Goal: Navigation & Orientation: Find specific page/section

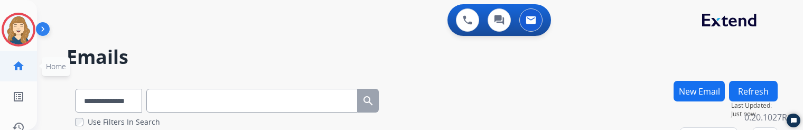
click at [20, 63] on mat-icon "home" at bounding box center [18, 66] width 13 height 13
